Goal: Information Seeking & Learning: Understand process/instructions

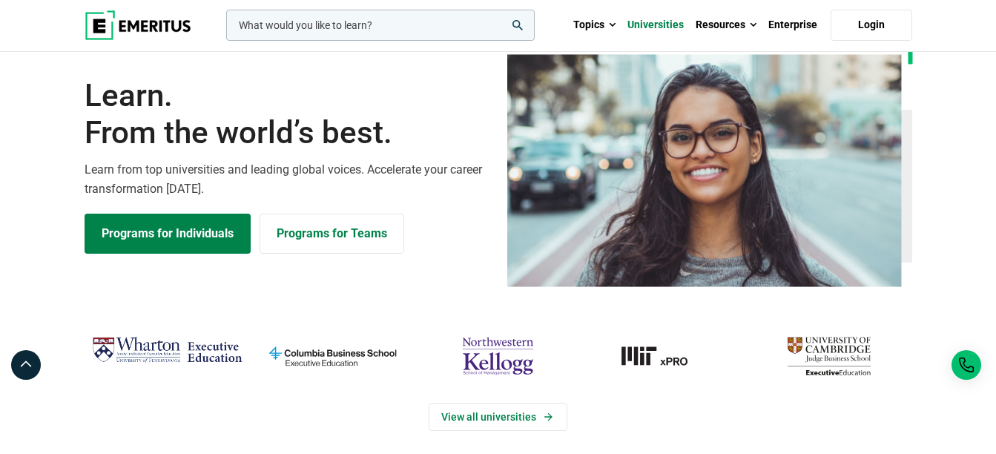
scroll to position [74, 0]
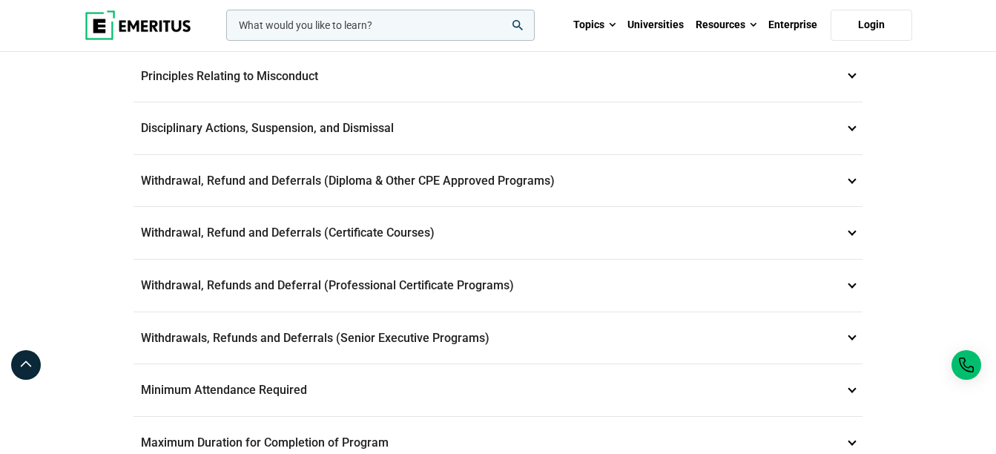
scroll to position [593, 0]
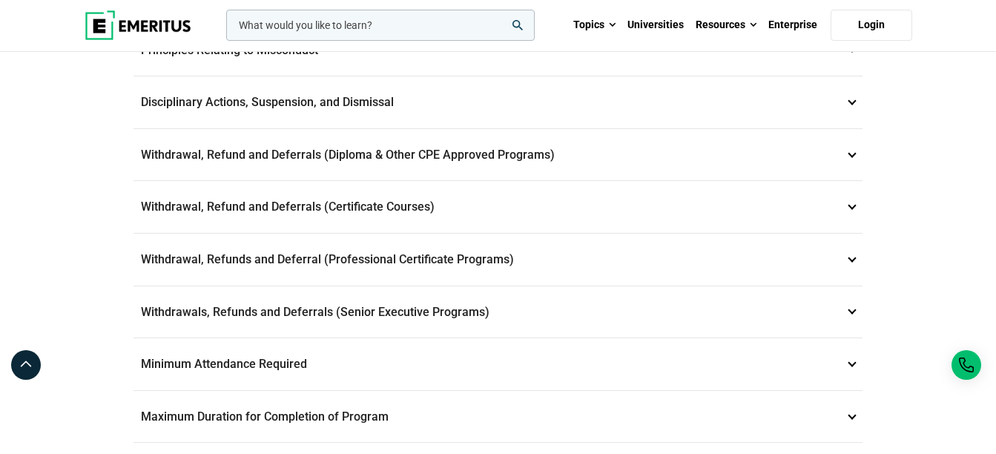
click at [850, 257] on p "Withdrawal, Refunds and Deferral (Professional Certificate Programs) 8" at bounding box center [497, 260] width 729 height 52
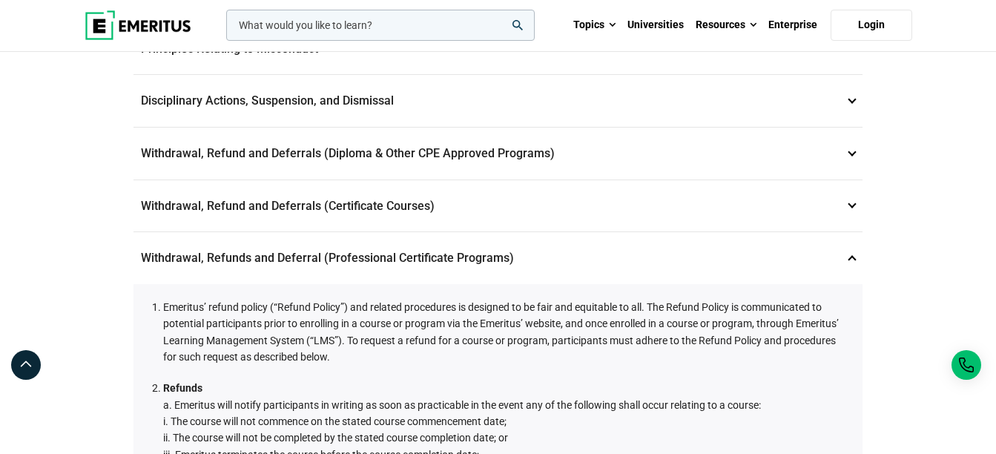
scroll to position [349, 0]
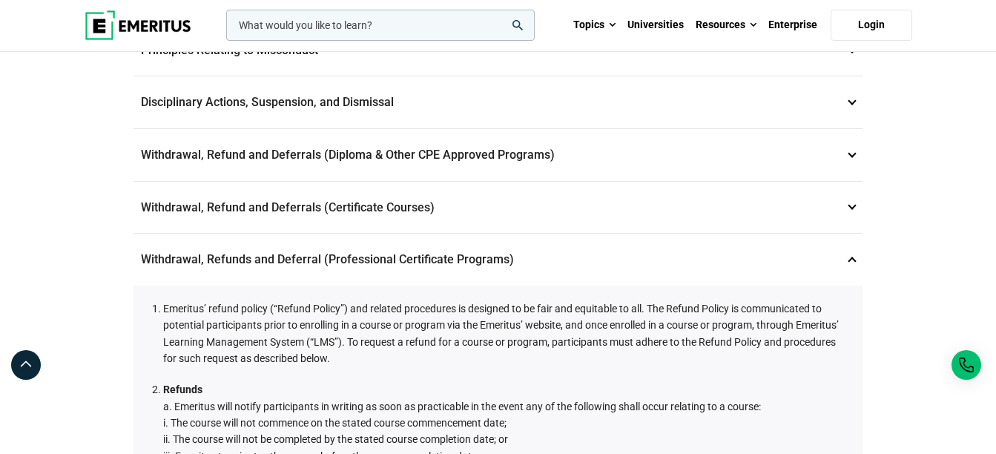
click at [846, 205] on p "Withdrawal, Refund and Deferrals (Certificate Courses) 7" at bounding box center [497, 208] width 729 height 52
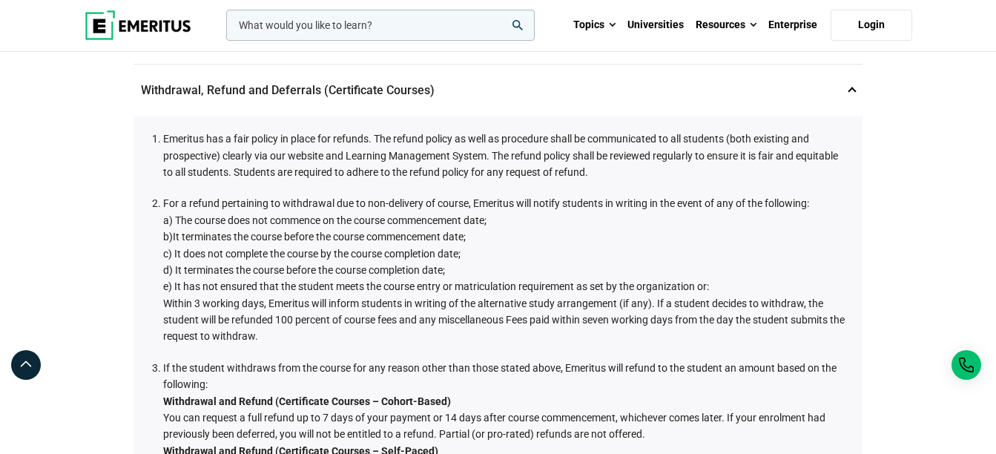
scroll to position [423, 0]
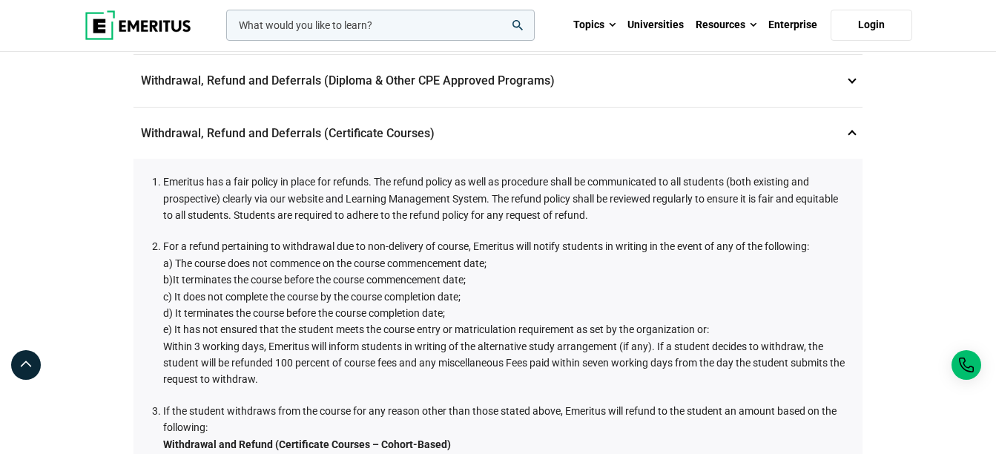
click at [848, 128] on p "Withdrawal, Refund and Deferrals (Certificate Courses) 7" at bounding box center [497, 134] width 729 height 52
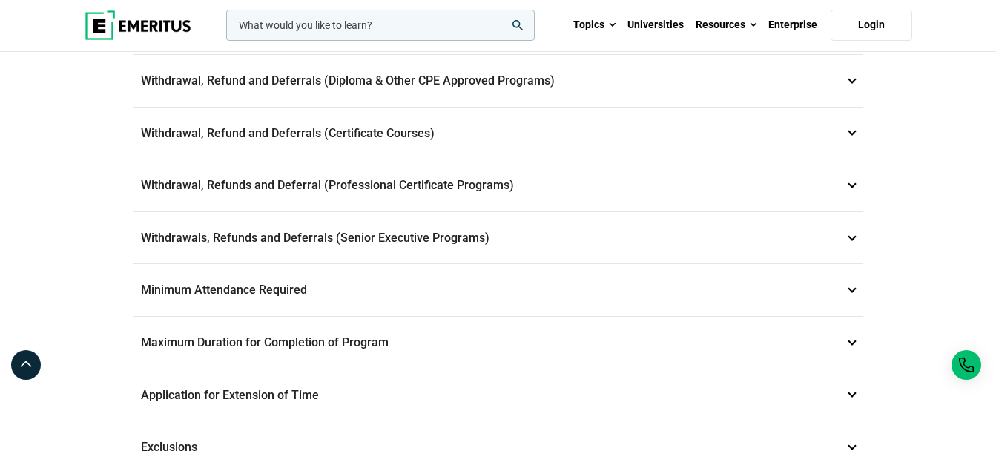
click at [848, 182] on p "Withdrawal, Refunds and Deferral (Professional Certificate Programs) 8" at bounding box center [497, 185] width 729 height 52
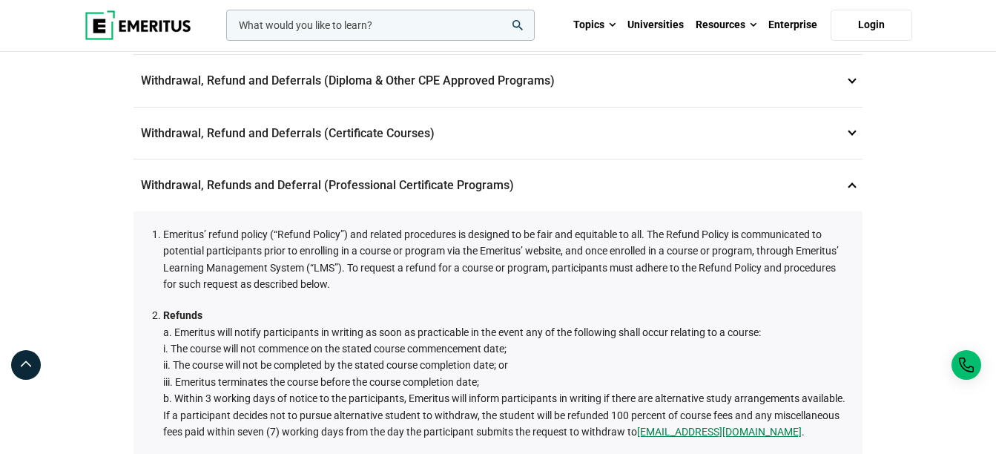
scroll to position [349, 0]
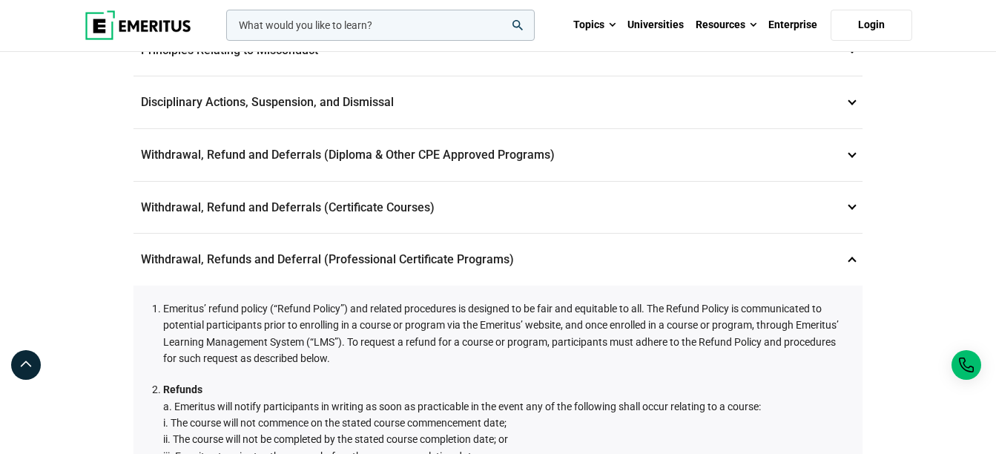
click at [851, 256] on p "Withdrawal, Refunds and Deferral (Professional Certificate Programs) 8" at bounding box center [497, 260] width 729 height 52
